Goal: Information Seeking & Learning: Learn about a topic

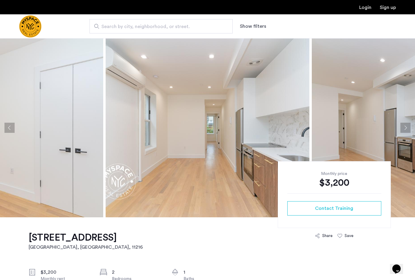
click at [41, 116] on img at bounding box center [1, 127] width 204 height 179
click at [74, 163] on img at bounding box center [1, 127] width 204 height 179
click at [91, 148] on img at bounding box center [1, 127] width 204 height 179
click at [33, 25] on img "Cazamio Logo" at bounding box center [30, 26] width 22 height 22
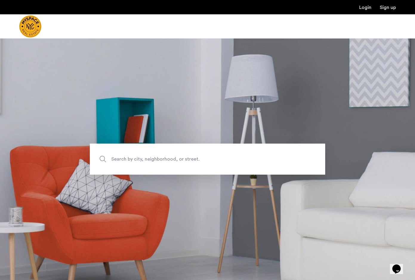
click at [79, 34] on div at bounding box center [207, 26] width 415 height 24
click at [127, 156] on span "Search by city, neighborhood, or street." at bounding box center [193, 159] width 165 height 8
click at [127, 156] on input "Search by city, neighborhood, or street." at bounding box center [208, 159] width 236 height 31
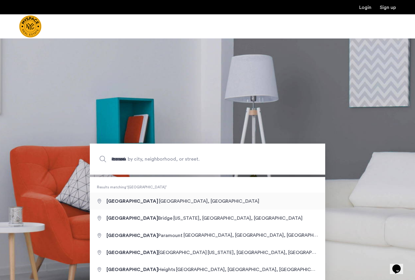
type input "**********"
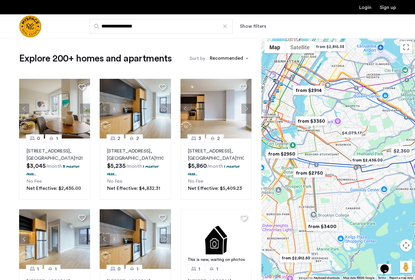
click at [307, 153] on div at bounding box center [339, 159] width 154 height 242
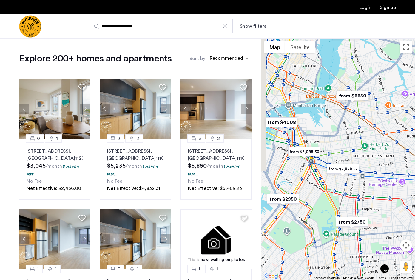
drag, startPoint x: 307, startPoint y: 153, endPoint x: 344, endPoint y: 153, distance: 37.0
click at [344, 153] on div at bounding box center [339, 159] width 154 height 242
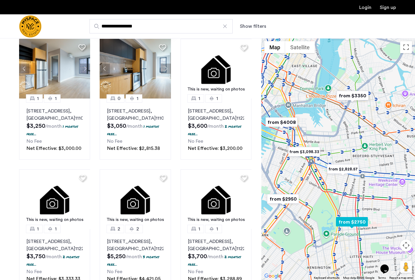
scroll to position [171, 0]
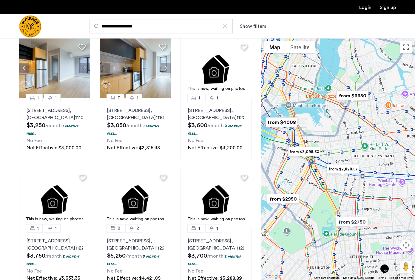
click at [321, 174] on div at bounding box center [339, 159] width 154 height 242
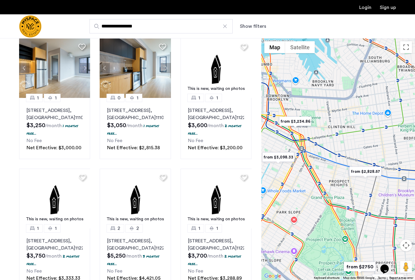
click at [328, 167] on div at bounding box center [339, 159] width 154 height 242
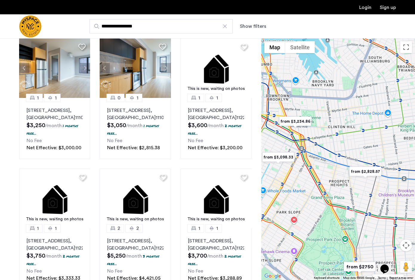
click at [328, 167] on div at bounding box center [339, 159] width 154 height 242
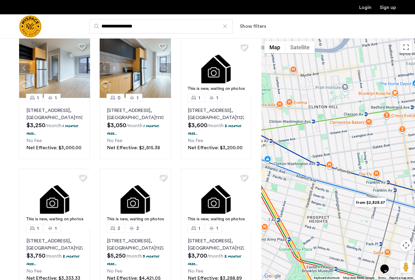
drag, startPoint x: 332, startPoint y: 146, endPoint x: 299, endPoint y: 166, distance: 39.0
click at [299, 166] on div at bounding box center [339, 159] width 154 height 242
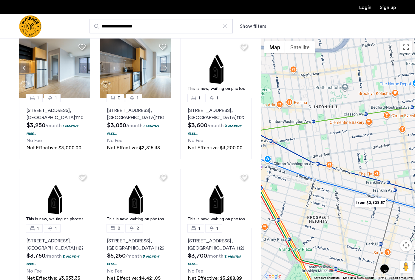
click at [374, 204] on img "from $2,828.57" at bounding box center [370, 202] width 37 height 13
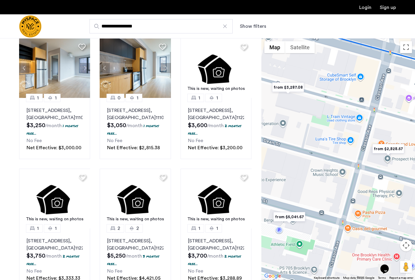
click at [385, 149] on img "from $2,828.57" at bounding box center [388, 148] width 37 height 13
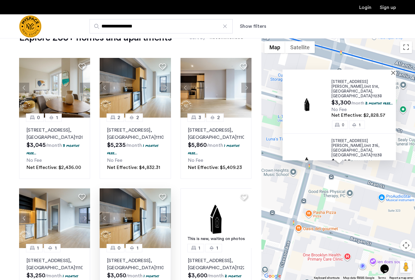
scroll to position [0, 0]
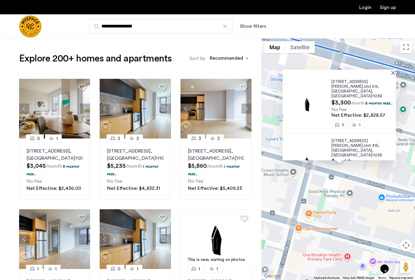
click at [255, 24] on button "Show filters" at bounding box center [253, 26] width 26 height 7
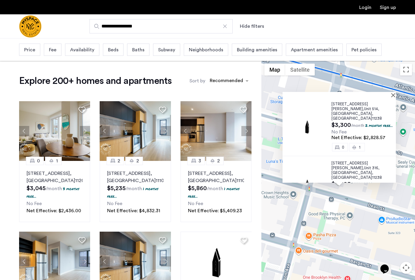
click at [118, 48] on div "Beds" at bounding box center [113, 50] width 21 height 12
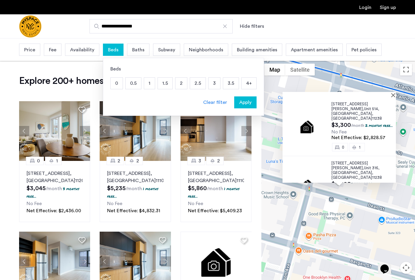
click at [176, 82] on p "2" at bounding box center [182, 83] width 12 height 11
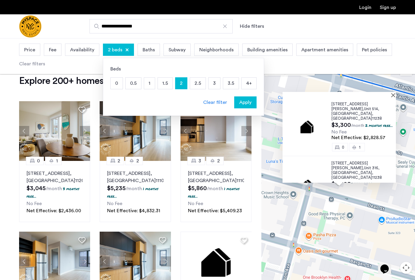
click at [251, 83] on p "4+" at bounding box center [249, 83] width 15 height 11
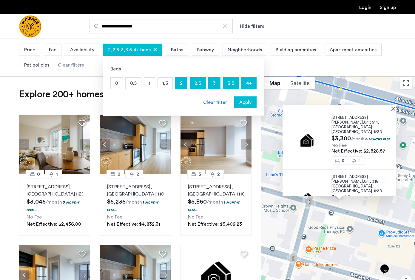
click at [248, 103] on span "Apply" at bounding box center [245, 102] width 12 height 7
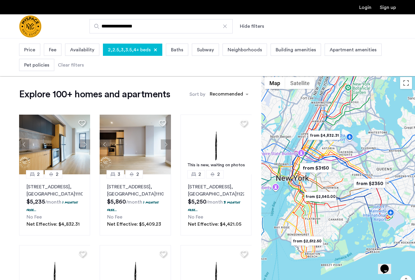
click at [318, 182] on div at bounding box center [339, 195] width 154 height 242
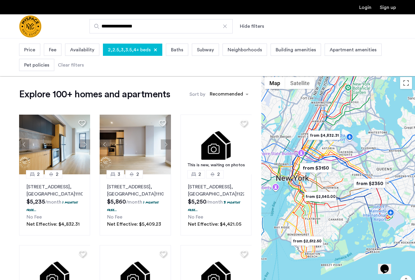
click at [318, 182] on div at bounding box center [339, 195] width 154 height 242
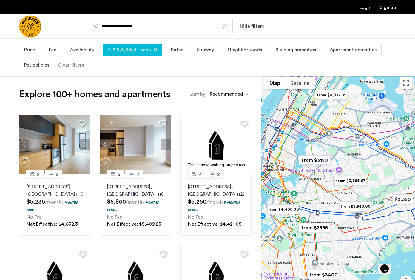
click at [301, 193] on div at bounding box center [339, 195] width 154 height 242
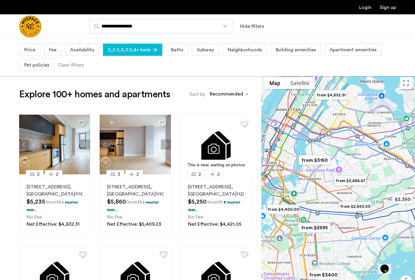
click at [301, 193] on div at bounding box center [339, 195] width 154 height 242
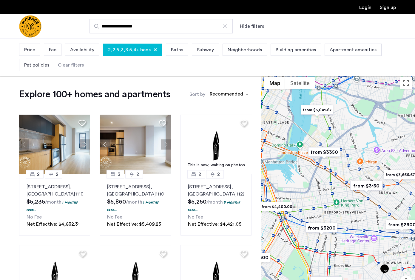
click at [301, 207] on div at bounding box center [339, 195] width 154 height 242
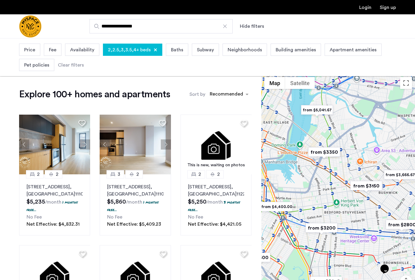
click at [301, 207] on div at bounding box center [339, 195] width 154 height 242
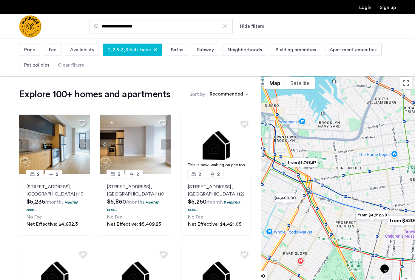
drag, startPoint x: 301, startPoint y: 224, endPoint x: 344, endPoint y: 185, distance: 57.7
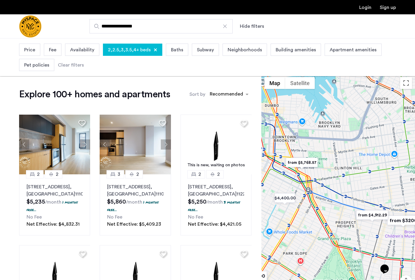
click at [344, 185] on div at bounding box center [339, 195] width 154 height 242
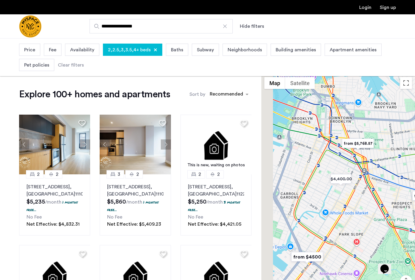
drag, startPoint x: 347, startPoint y: 176, endPoint x: 400, endPoint y: 157, distance: 56.3
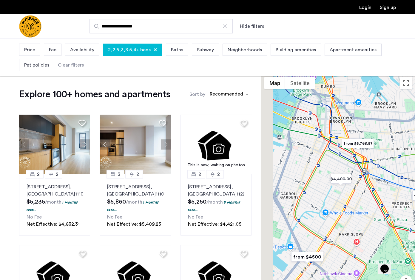
click at [400, 157] on div at bounding box center [339, 195] width 154 height 242
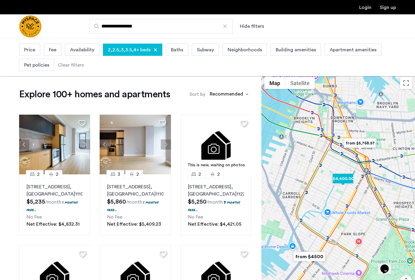
click at [343, 177] on img "$4,400.00" at bounding box center [342, 178] width 25 height 13
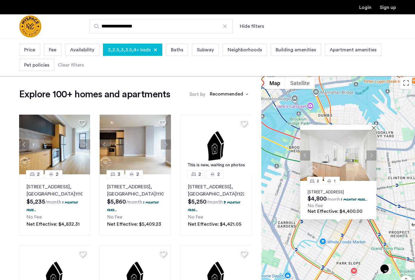
click at [373, 150] on button "Next apartment" at bounding box center [372, 155] width 10 height 10
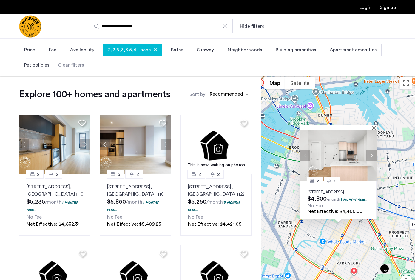
click at [397, 193] on div "2 [STREET_ADDRESS] $4,800 /month 1 months free... No Fee Net Effective: $4,400.…" at bounding box center [339, 195] width 154 height 242
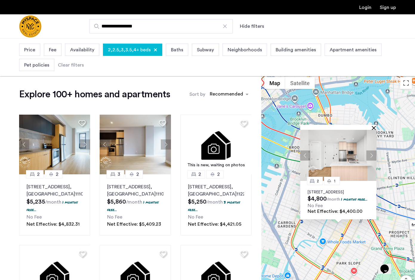
click at [374, 126] on button "Close" at bounding box center [375, 128] width 4 height 4
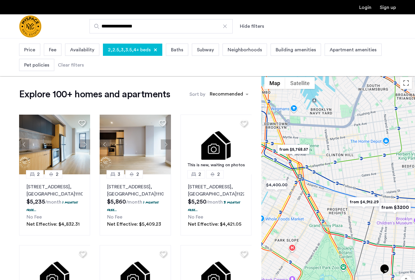
drag, startPoint x: 377, startPoint y: 181, endPoint x: 314, endPoint y: 158, distance: 67.4
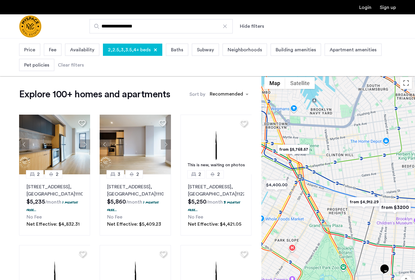
click at [314, 158] on div at bounding box center [339, 195] width 154 height 242
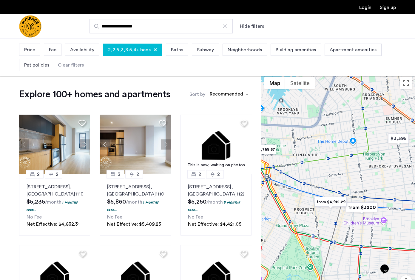
drag, startPoint x: 342, startPoint y: 156, endPoint x: 298, endPoint y: 156, distance: 43.9
click at [298, 156] on div at bounding box center [339, 195] width 154 height 242
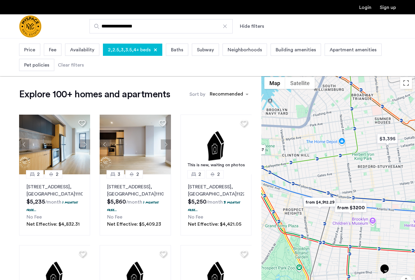
click at [305, 173] on div at bounding box center [339, 195] width 154 height 242
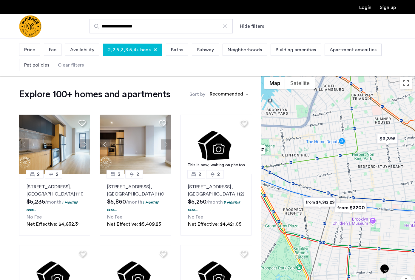
click at [305, 173] on div at bounding box center [339, 195] width 154 height 242
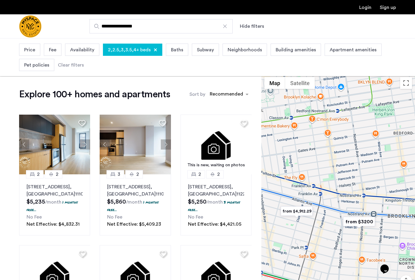
drag, startPoint x: 322, startPoint y: 182, endPoint x: 284, endPoint y: 155, distance: 47.1
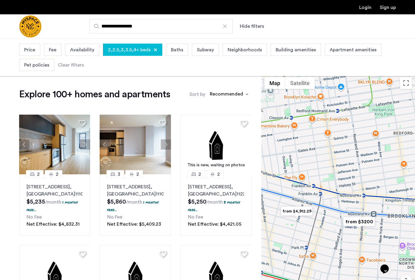
click at [284, 155] on div at bounding box center [339, 195] width 154 height 242
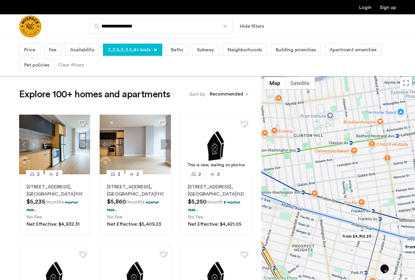
drag, startPoint x: 276, startPoint y: 170, endPoint x: 343, endPoint y: 198, distance: 73.0
click at [343, 198] on div at bounding box center [339, 195] width 154 height 242
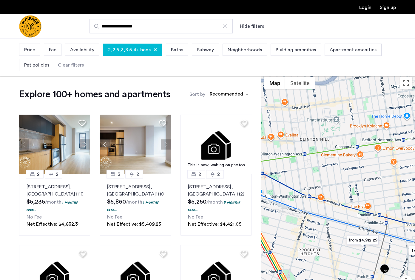
click at [39, 66] on span "Pet policies" at bounding box center [36, 64] width 25 height 7
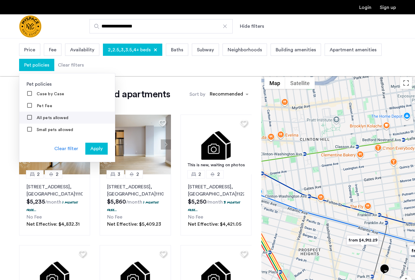
click at [37, 115] on div "All pets allowed" at bounding box center [48, 118] width 42 height 6
click at [99, 149] on span "Apply" at bounding box center [96, 148] width 12 height 7
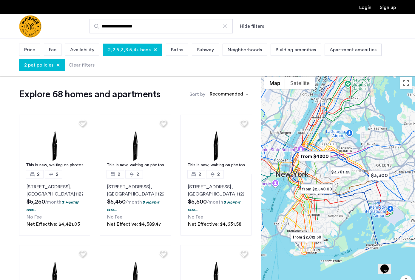
click at [319, 193] on img "from $2,540.00" at bounding box center [317, 188] width 37 height 13
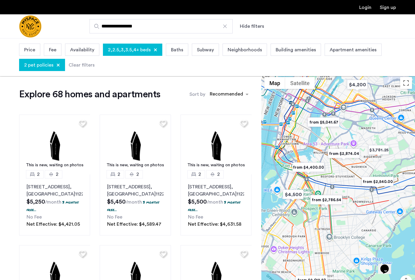
click at [322, 182] on div "To navigate, press the arrow keys." at bounding box center [339, 195] width 154 height 242
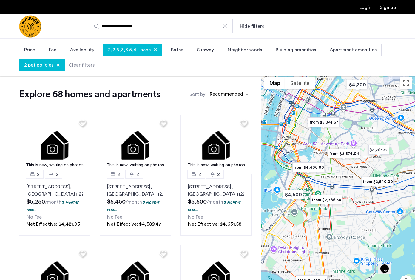
click at [322, 182] on div "To navigate, press the arrow keys." at bounding box center [339, 195] width 154 height 242
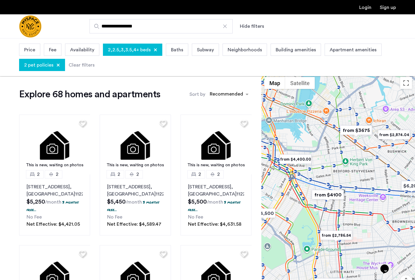
click at [315, 179] on div at bounding box center [339, 195] width 154 height 242
